Goal: Information Seeking & Learning: Learn about a topic

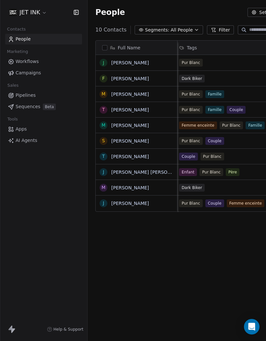
scroll to position [0, 120]
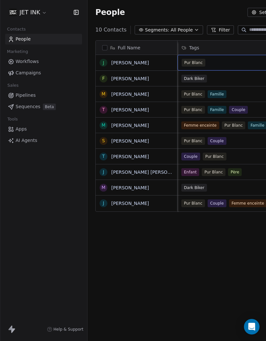
click at [240, 59] on div "Pur Blanc" at bounding box center [229, 63] width 95 height 8
click at [227, 62] on div "Pur Blanc" at bounding box center [229, 63] width 95 height 8
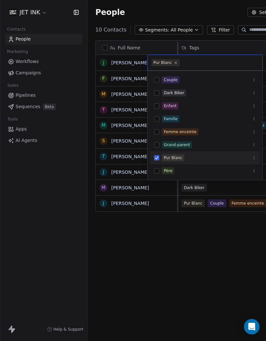
click at [158, 116] on button "Suggestions" at bounding box center [156, 118] width 5 height 5
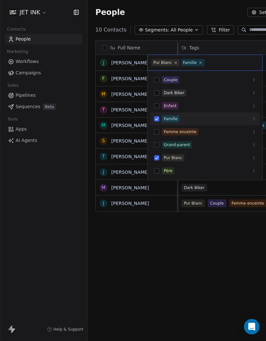
click at [233, 219] on html "JET INK Contacts People Marketing Workflows Campaigns Sales Pipelines Sequences…" at bounding box center [133, 170] width 266 height 341
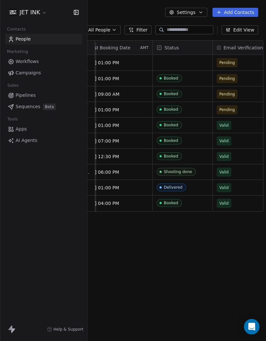
scroll to position [0, 318]
click at [176, 55] on div "grid" at bounding box center [183, 63] width 60 height 16
click at [178, 55] on div "grid" at bounding box center [183, 63] width 60 height 16
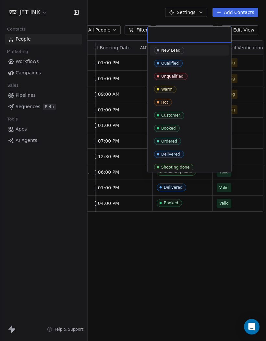
click at [175, 128] on div "Booked" at bounding box center [168, 128] width 15 height 5
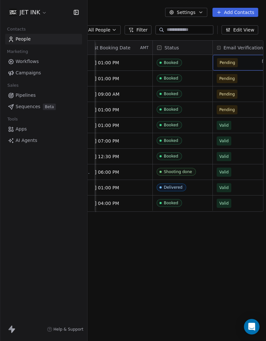
scroll to position [0, 328]
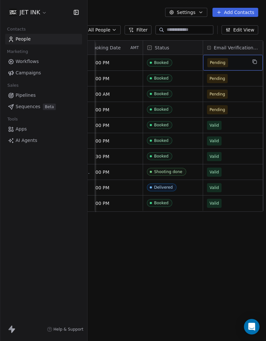
click at [224, 58] on span "Pending" at bounding box center [227, 62] width 40 height 9
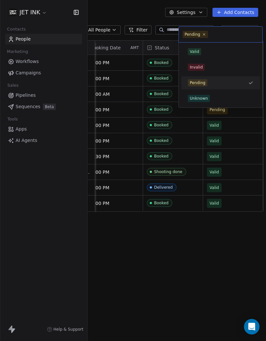
click at [224, 206] on html "JET INK Contacts People Marketing Workflows Campaigns Sales Pipelines Sequences…" at bounding box center [133, 170] width 266 height 341
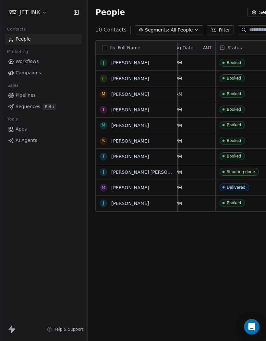
scroll to position [0, 342]
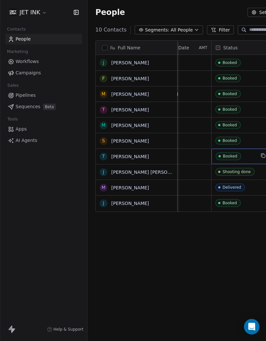
click at [231, 152] on span "Booked" at bounding box center [228, 156] width 25 height 8
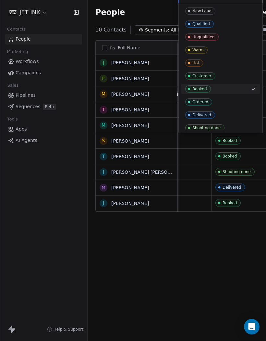
click at [206, 22] on div "Qualified" at bounding box center [202, 24] width 18 height 5
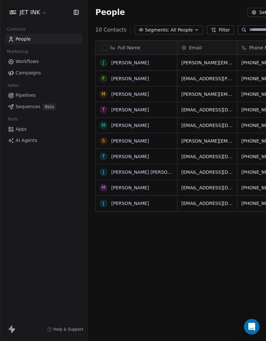
scroll to position [0, 0]
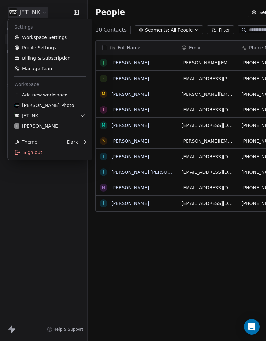
click at [51, 106] on div "[PERSON_NAME] Photo" at bounding box center [44, 105] width 60 height 6
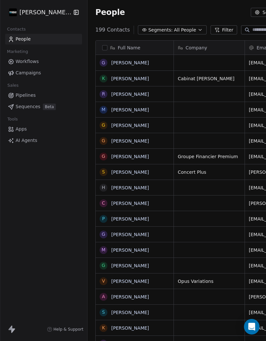
scroll to position [325, 270]
click at [32, 76] on span "Campaigns" at bounding box center [28, 72] width 25 height 7
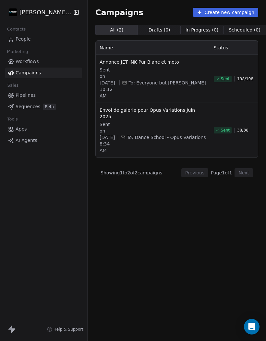
click at [30, 42] on span "People" at bounding box center [23, 39] width 15 height 7
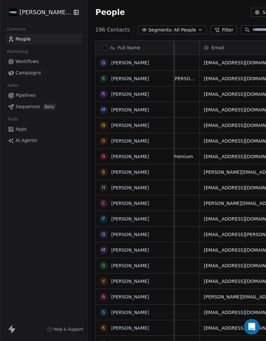
scroll to position [0, 43]
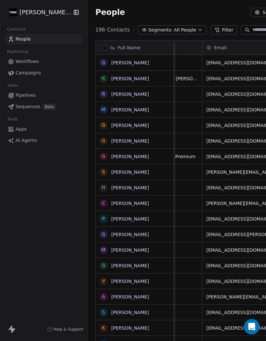
click at [127, 64] on link "[PERSON_NAME]" at bounding box center [130, 62] width 38 height 5
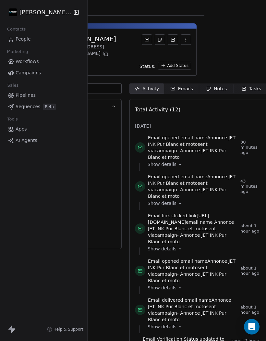
scroll to position [2, 61]
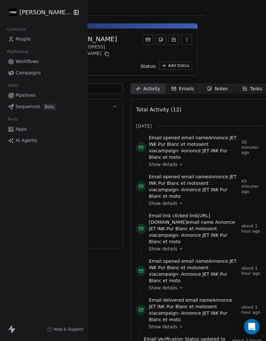
click at [173, 200] on span "Show details" at bounding box center [163, 203] width 29 height 6
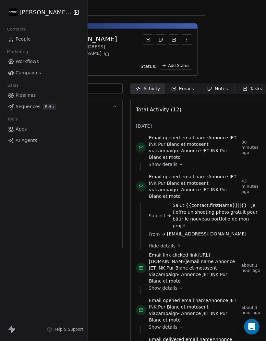
click at [27, 74] on span "Campaigns" at bounding box center [28, 72] width 25 height 7
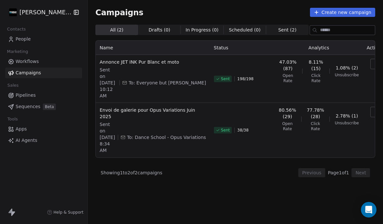
click at [266, 68] on span "1.08% (2)" at bounding box center [347, 68] width 22 height 6
click at [266, 75] on span "Unsubscribe" at bounding box center [347, 74] width 24 height 5
click at [266, 68] on button "button" at bounding box center [377, 64] width 13 height 10
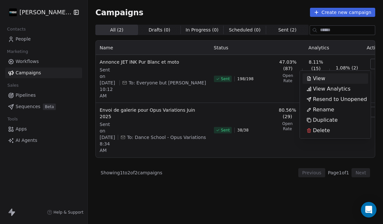
click at [266, 91] on span "View Analytics" at bounding box center [332, 89] width 38 height 8
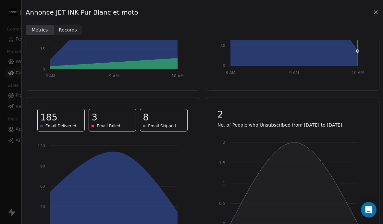
scroll to position [28, 0]
click at [230, 119] on div "2" at bounding box center [293, 115] width 150 height 12
click at [266, 15] on icon at bounding box center [376, 12] width 6 height 6
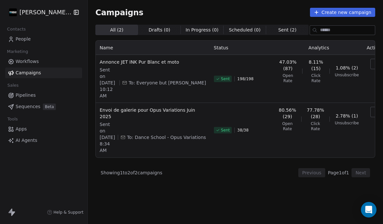
click at [19, 34] on link "People" at bounding box center [43, 39] width 77 height 11
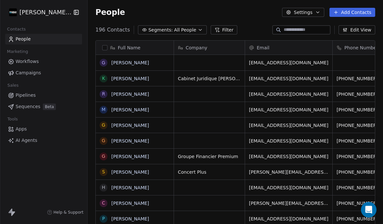
scroll to position [222, 295]
click at [19, 42] on span "People" at bounding box center [23, 39] width 15 height 7
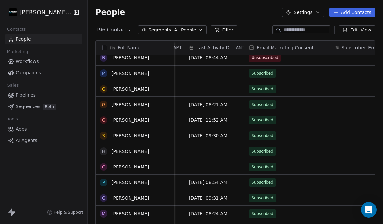
scroll to position [0, 0]
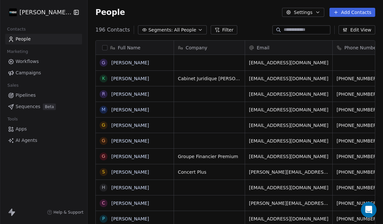
scroll to position [222, 295]
click at [25, 74] on span "Campaigns" at bounding box center [28, 72] width 25 height 7
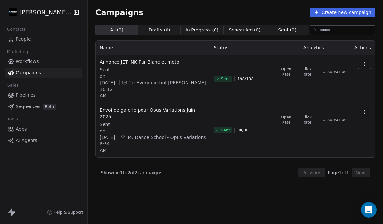
click at [29, 73] on span "Campaigns" at bounding box center [28, 72] width 25 height 7
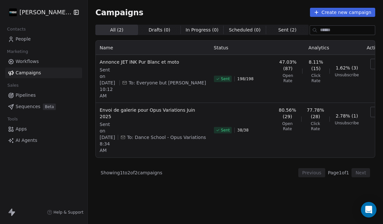
click at [279, 82] on span "Open Rate" at bounding box center [288, 78] width 19 height 10
click at [280, 78] on span "Open Rate" at bounding box center [288, 78] width 19 height 10
click at [374, 65] on icon "button" at bounding box center [376, 63] width 5 height 5
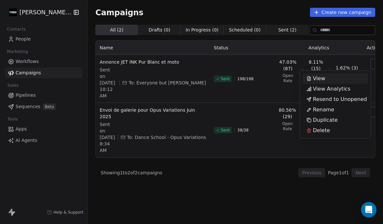
click at [333, 90] on span "View Analytics" at bounding box center [332, 89] width 38 height 8
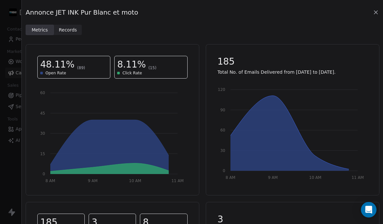
click at [76, 30] on span "Records" at bounding box center [68, 30] width 18 height 7
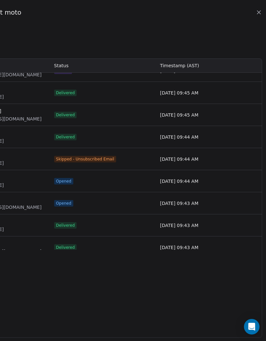
scroll to position [308, 354]
